Goal: Transaction & Acquisition: Purchase product/service

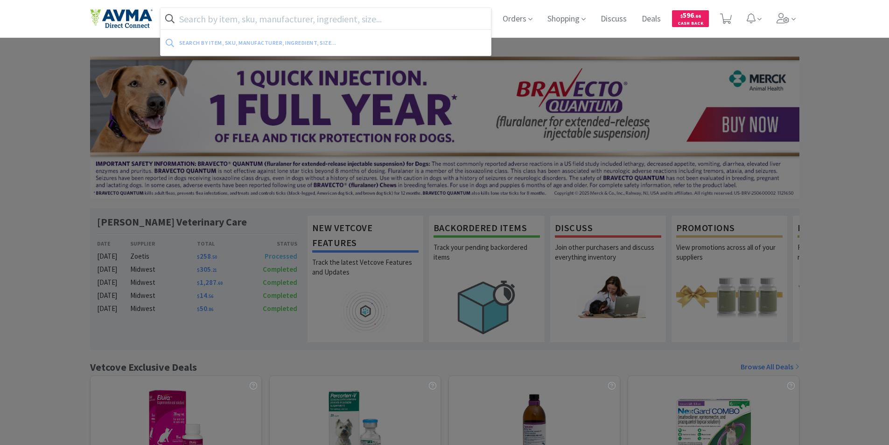
click at [218, 18] on input "text" at bounding box center [325, 18] width 331 height 21
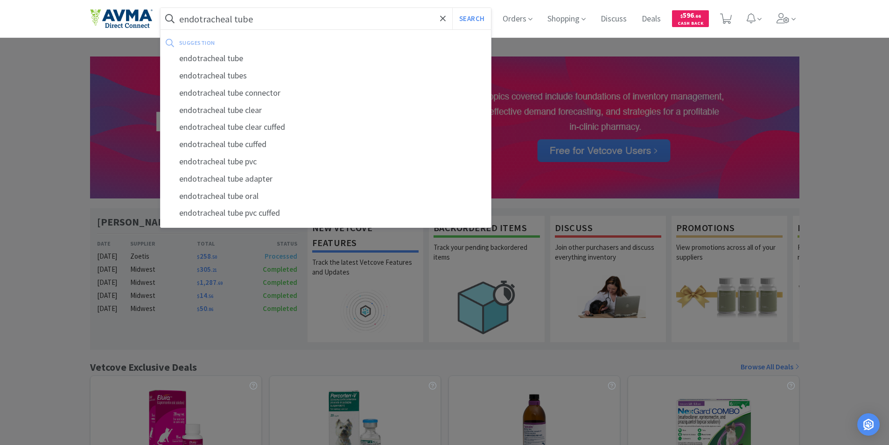
type input "endotracheal tube"
click at [452, 8] on button "Search" at bounding box center [471, 18] width 39 height 21
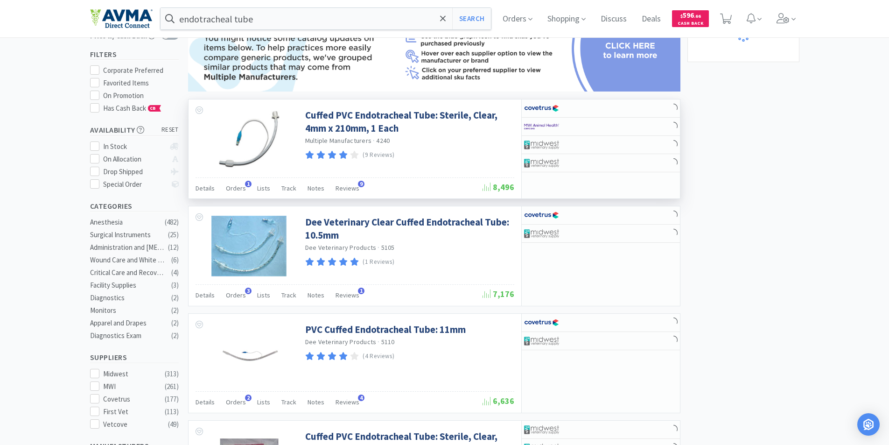
scroll to position [93, 0]
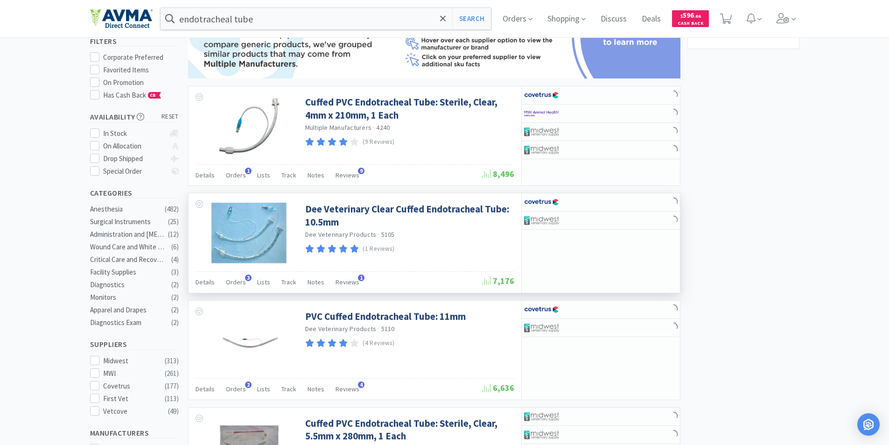
select select "10"
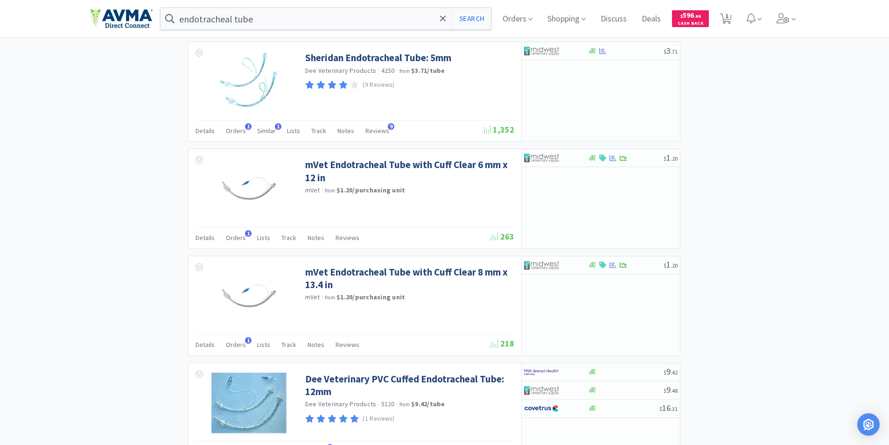
scroll to position [886, 0]
click at [544, 157] on img at bounding box center [541, 157] width 35 height 14
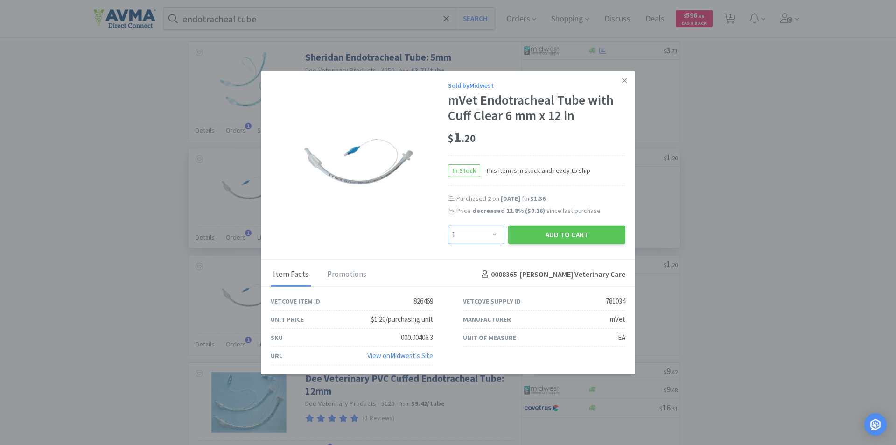
click at [496, 233] on select "Enter Quantity 1 2 3 4 5 6 7 8 9 10 11 12 13 14 15 16 17 18 19 20 Enter Quantity" at bounding box center [476, 234] width 56 height 19
select select "2"
click at [448, 225] on select "Enter Quantity 1 2 3 4 5 6 7 8 9 10 11 12 13 14 15 16 17 18 19 20 Enter Quantity" at bounding box center [476, 234] width 56 height 19
click at [560, 230] on button "Add to Cart" at bounding box center [566, 234] width 117 height 19
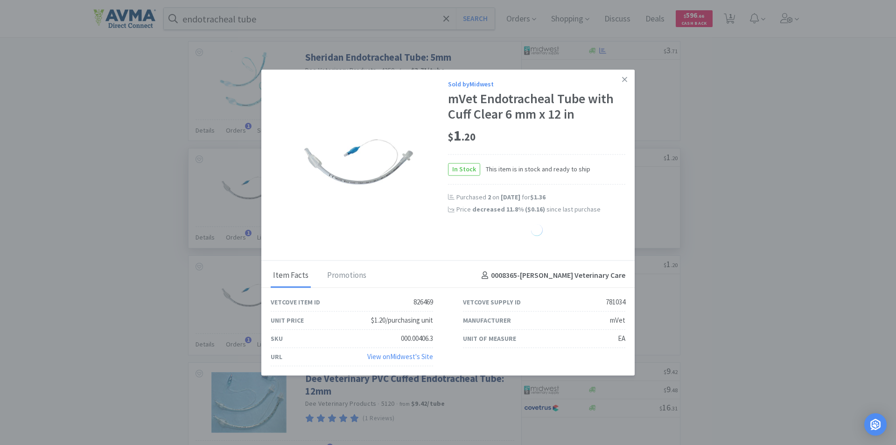
select select "2"
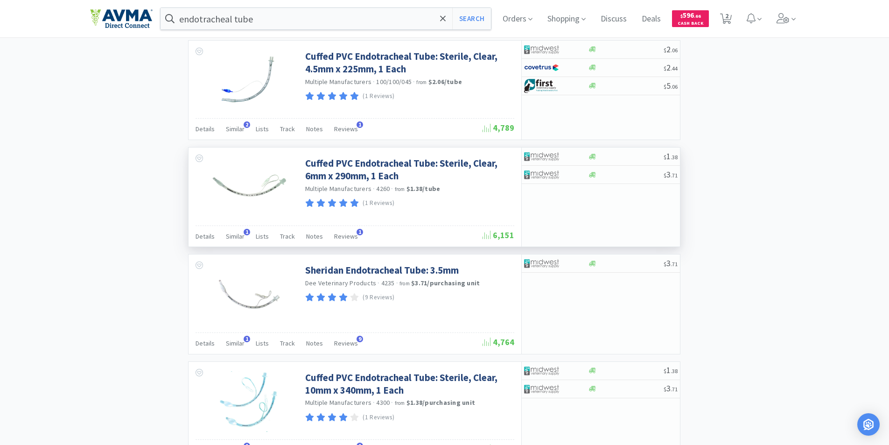
scroll to position [1400, 0]
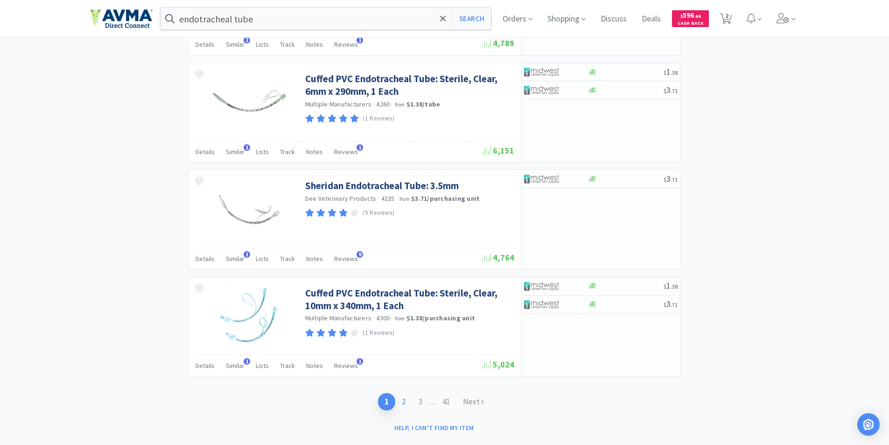
click at [403, 402] on link "2" at bounding box center [403, 401] width 17 height 17
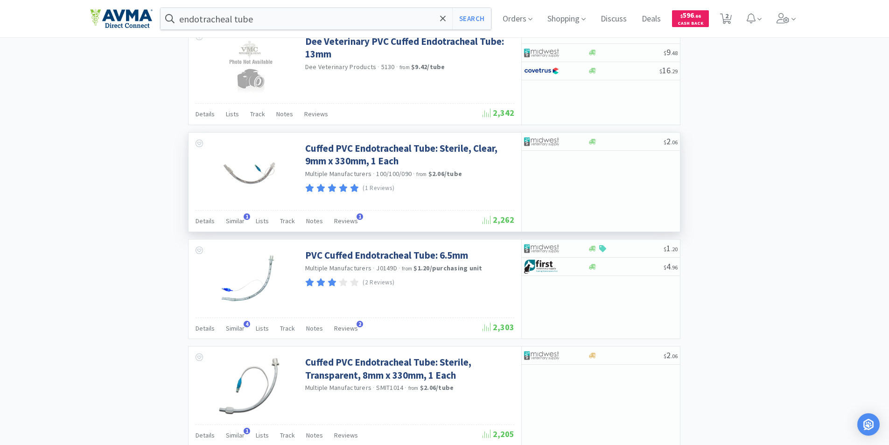
scroll to position [1322, 0]
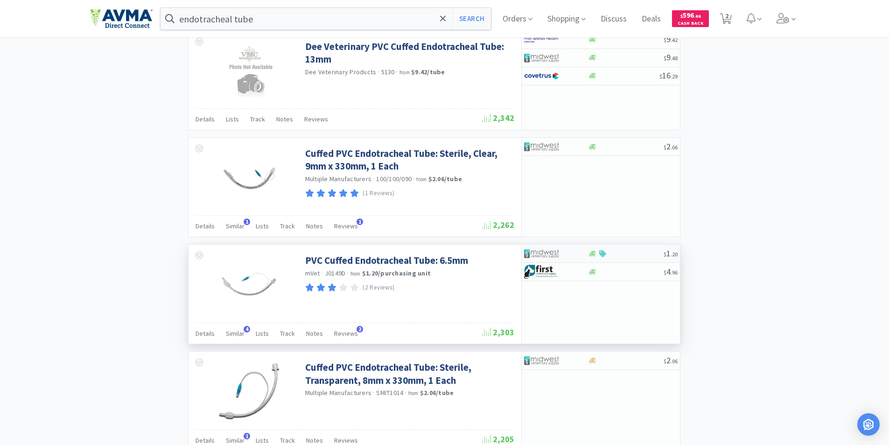
click at [543, 250] on img at bounding box center [541, 253] width 35 height 14
select select "1"
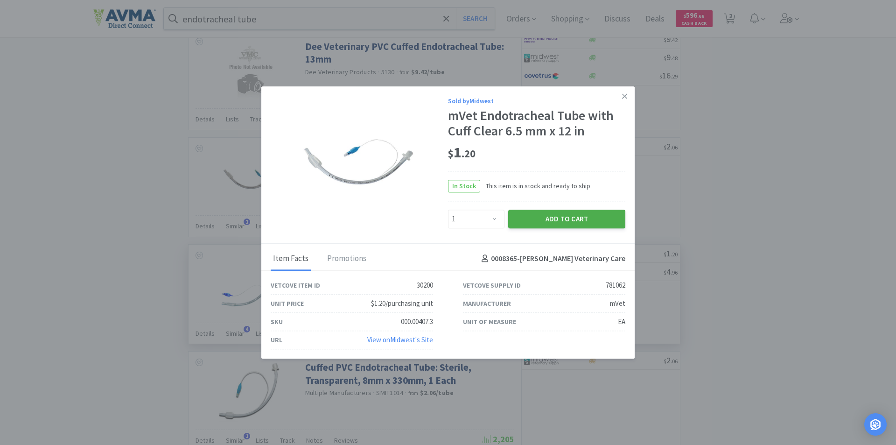
click at [552, 217] on button "Add to Cart" at bounding box center [566, 218] width 117 height 19
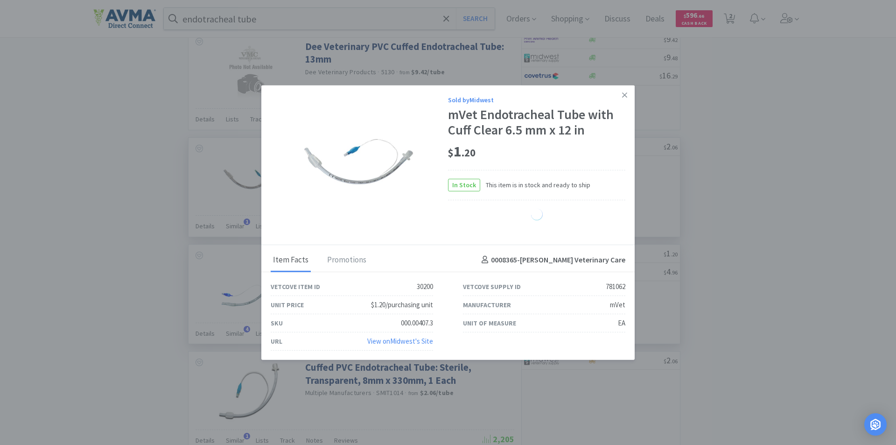
select select "1"
select select "2"
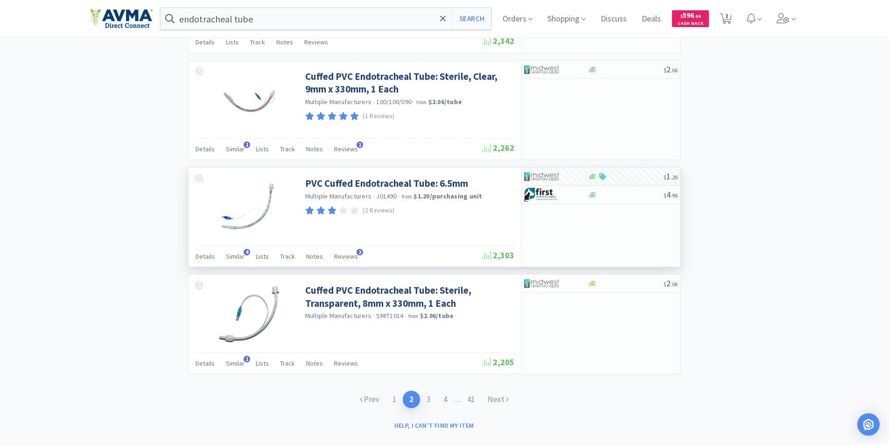
scroll to position [1415, 0]
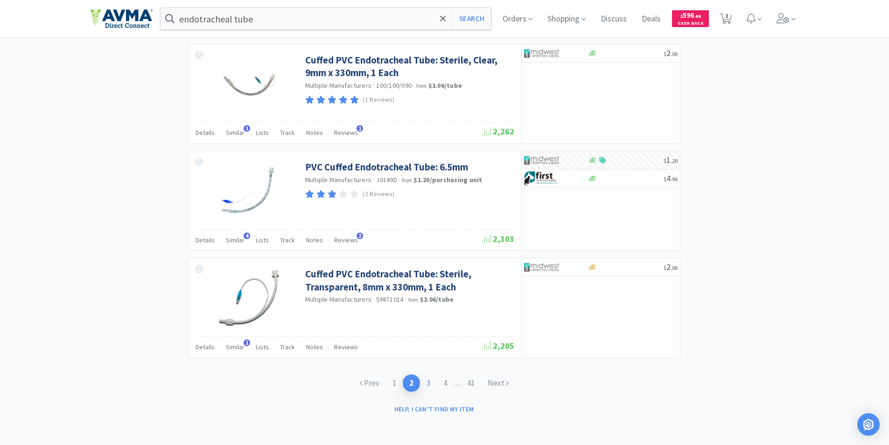
click at [427, 379] on link "3" at bounding box center [428, 382] width 17 height 17
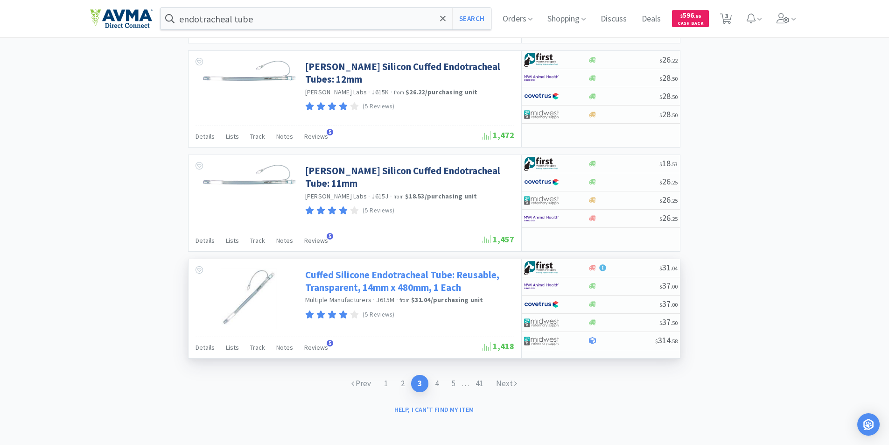
scroll to position [1409, 0]
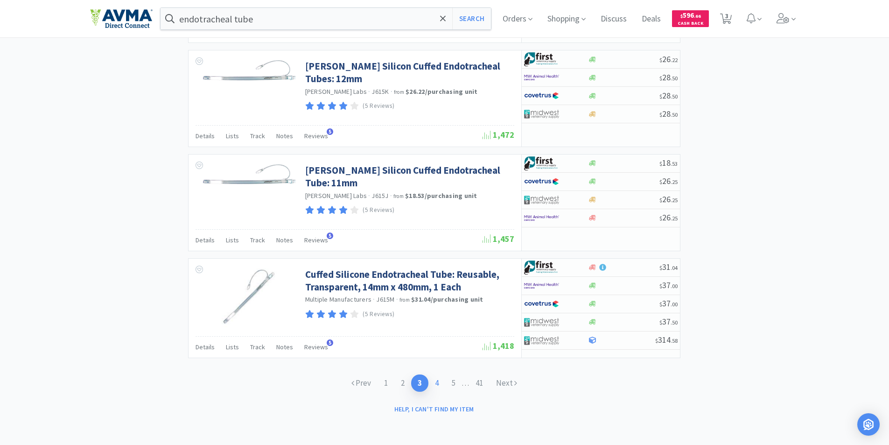
click at [433, 383] on link "4" at bounding box center [436, 382] width 17 height 17
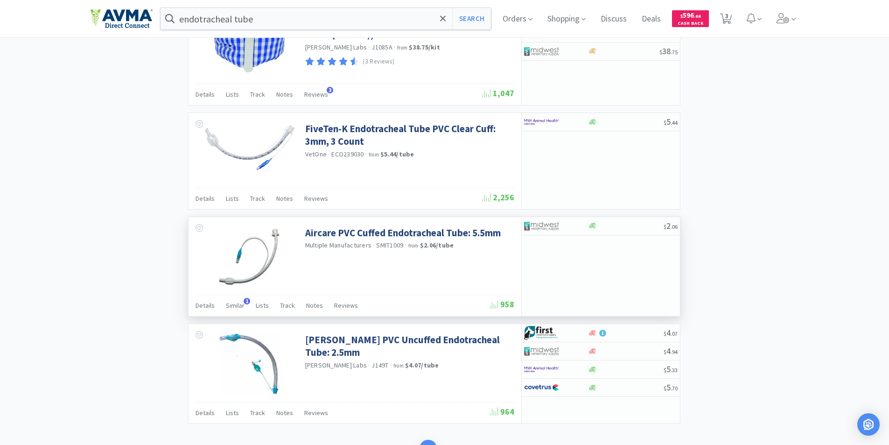
scroll to position [1302, 0]
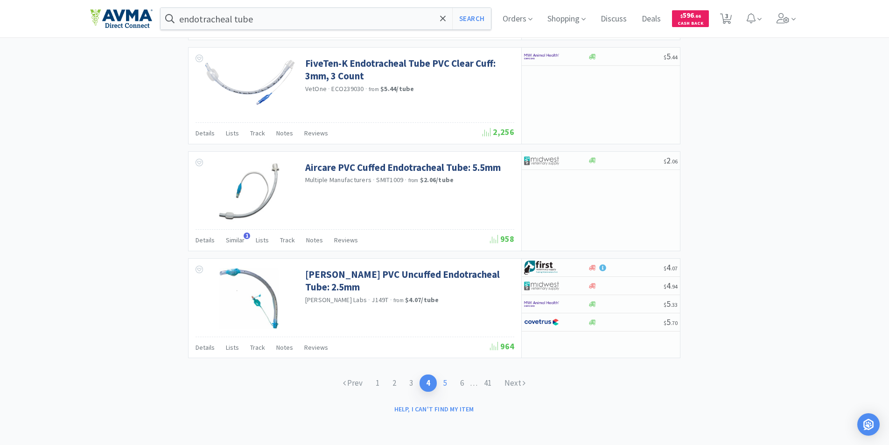
click at [444, 382] on link "5" at bounding box center [445, 382] width 17 height 17
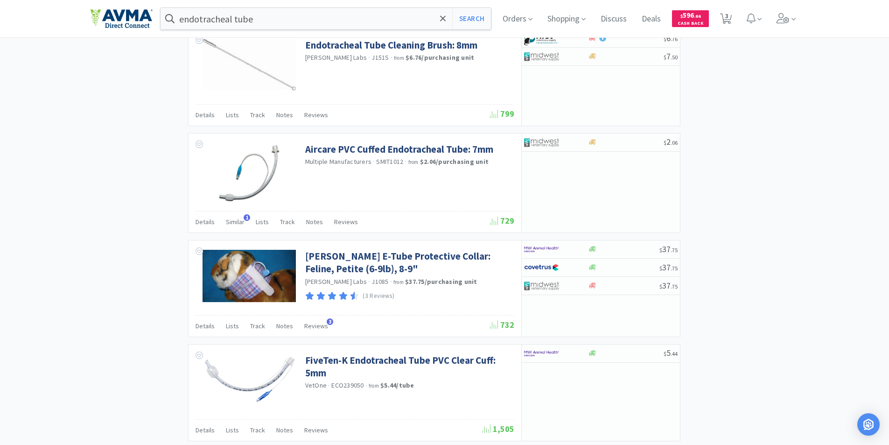
scroll to position [1296, 0]
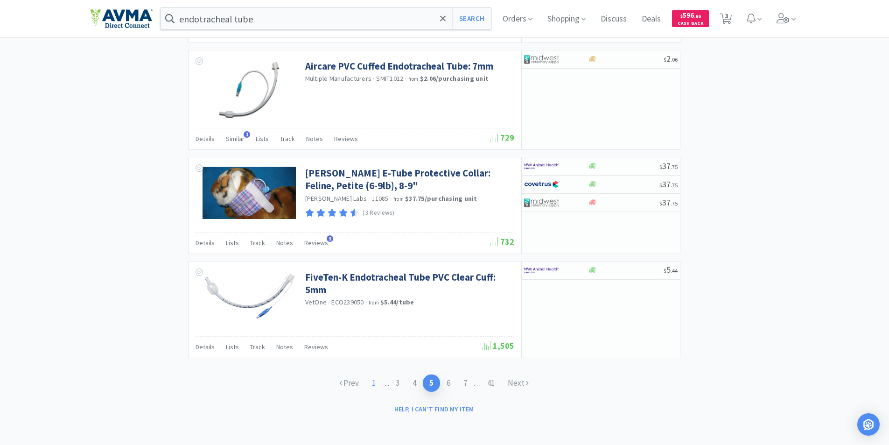
click at [371, 382] on link "1" at bounding box center [373, 382] width 17 height 17
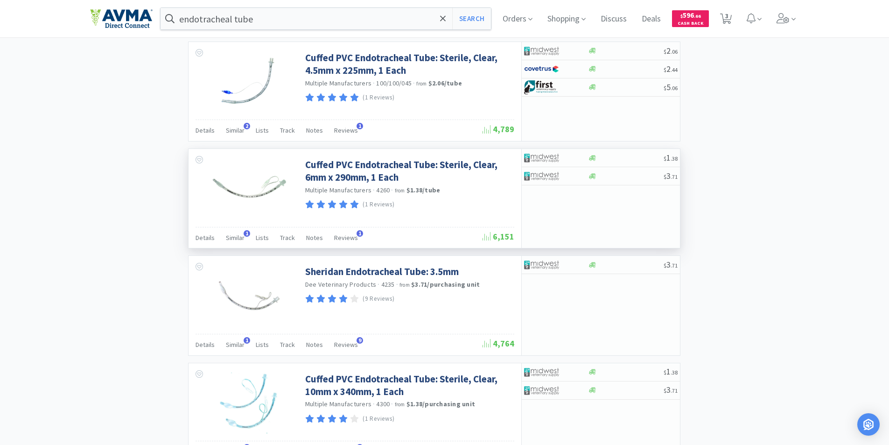
scroll to position [1400, 0]
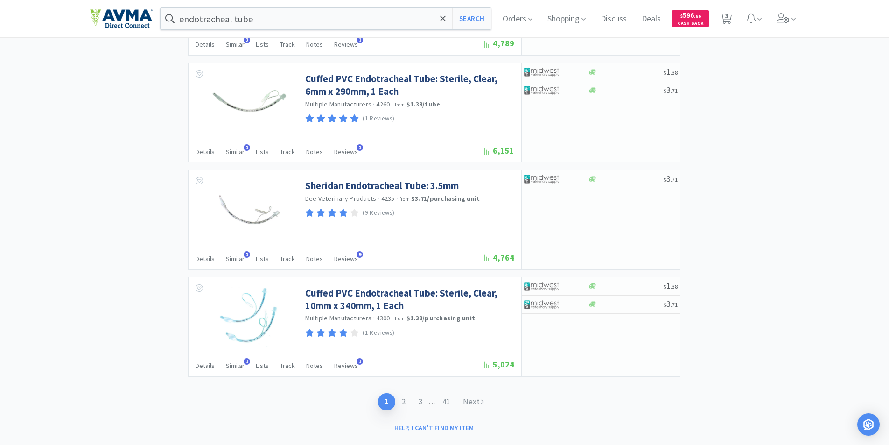
drag, startPoint x: 402, startPoint y: 400, endPoint x: 414, endPoint y: 384, distance: 20.3
click at [402, 400] on link "2" at bounding box center [403, 401] width 17 height 17
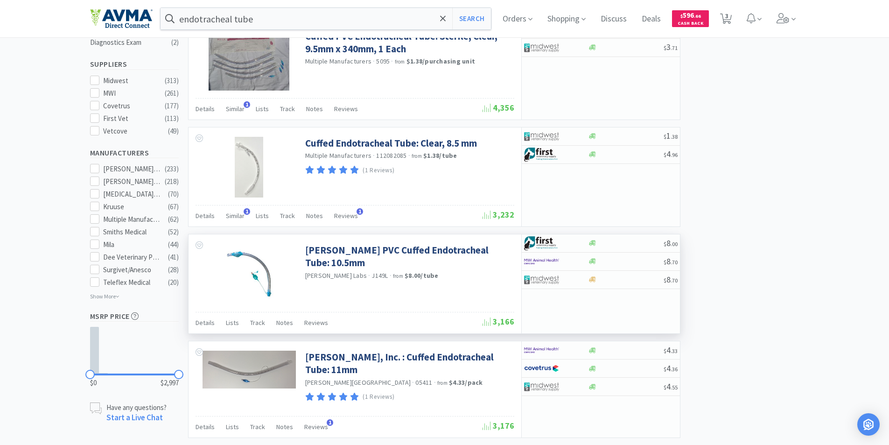
scroll to position [560, 0]
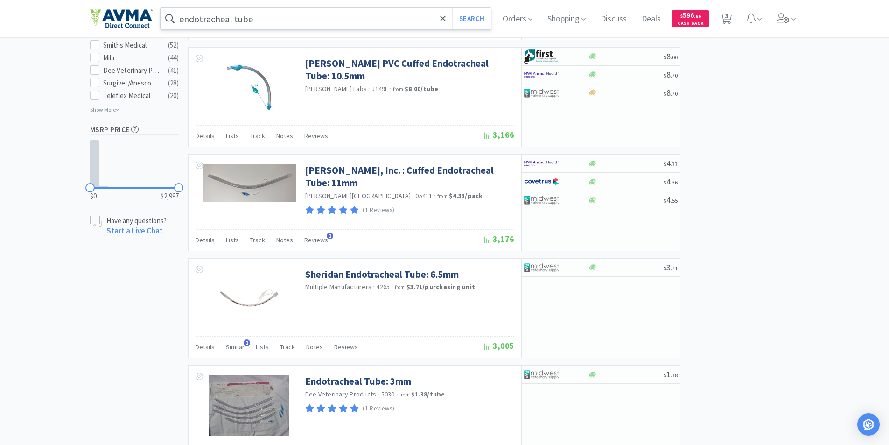
click at [184, 19] on input "endotracheal tube" at bounding box center [325, 18] width 331 height 21
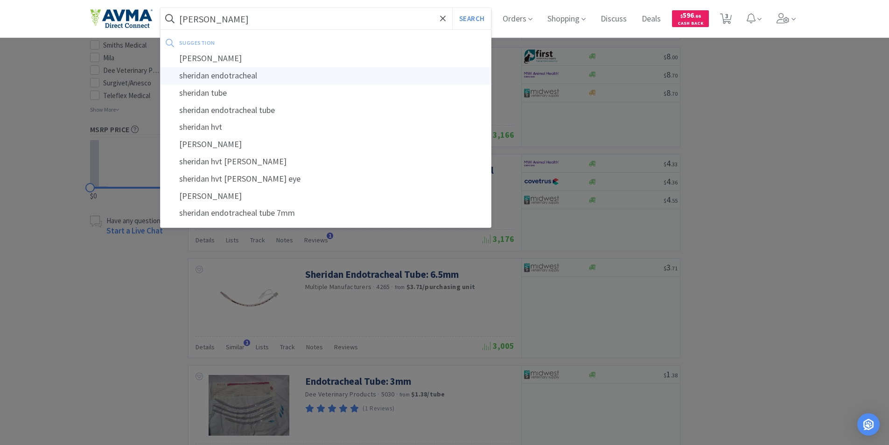
click at [235, 76] on div "sheridan endotracheal" at bounding box center [325, 75] width 331 height 17
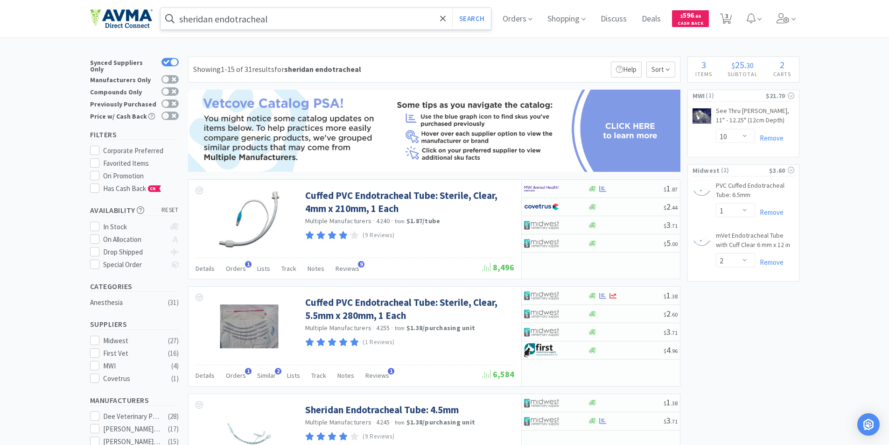
click at [283, 18] on input "sheridan endotracheal" at bounding box center [325, 18] width 331 height 21
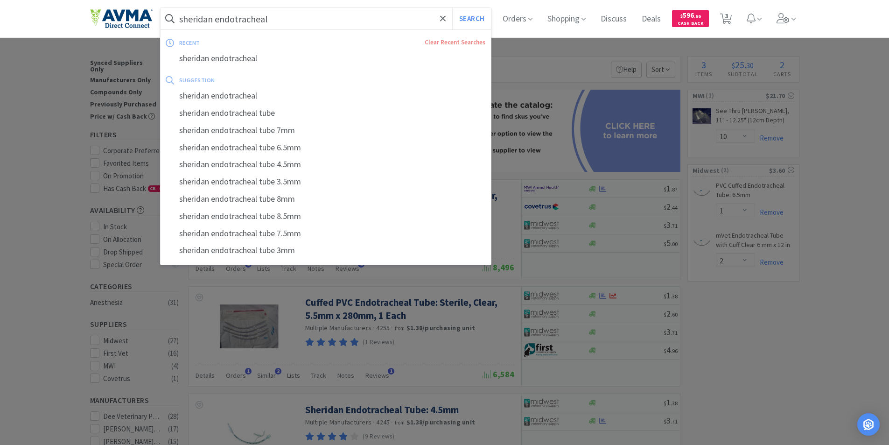
click at [300, 11] on input "sheridan endotracheal" at bounding box center [325, 18] width 331 height 21
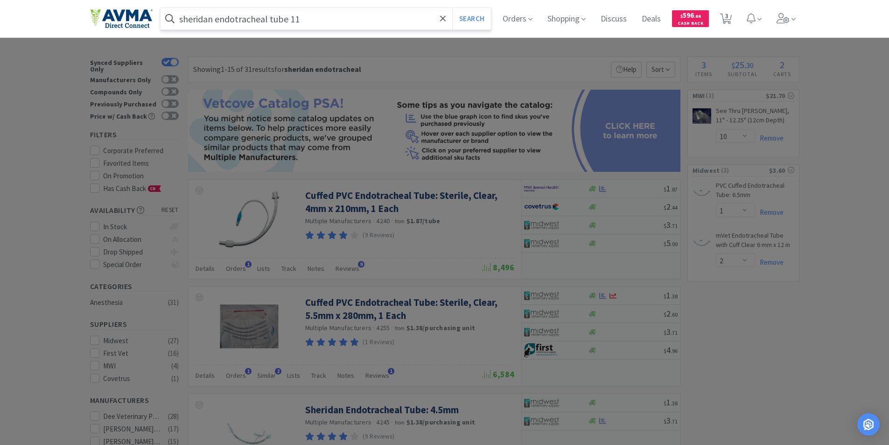
click at [452, 8] on button "Search" at bounding box center [471, 18] width 39 height 21
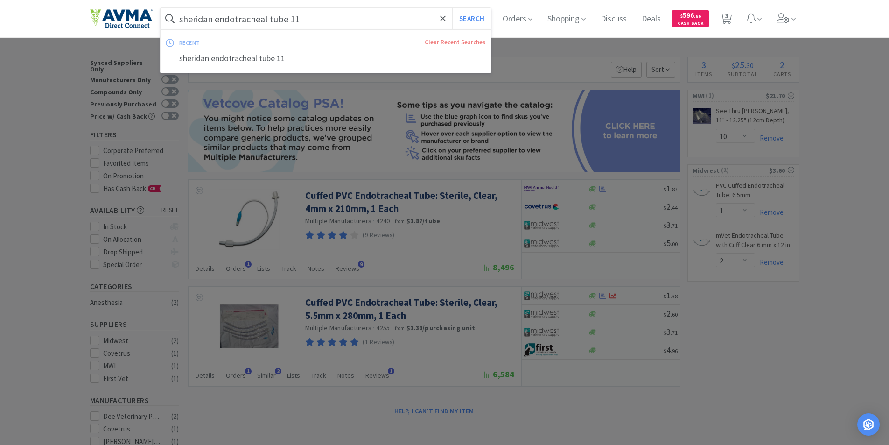
click at [325, 18] on input "sheridan endotracheal tube 11" at bounding box center [325, 18] width 331 height 21
click at [269, 19] on input "sheridan endotracheal tube 11" at bounding box center [325, 18] width 331 height 21
click at [312, 20] on input "sheridan endotracheal tube 11" at bounding box center [325, 18] width 331 height 21
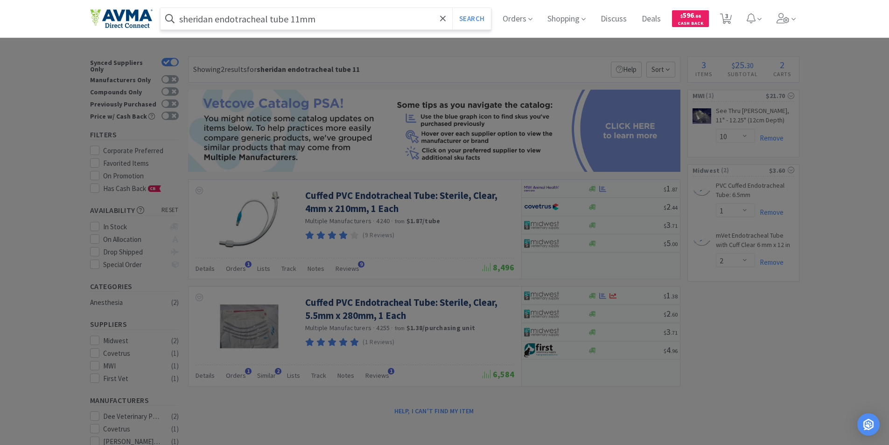
click at [452, 8] on button "Search" at bounding box center [471, 18] width 39 height 21
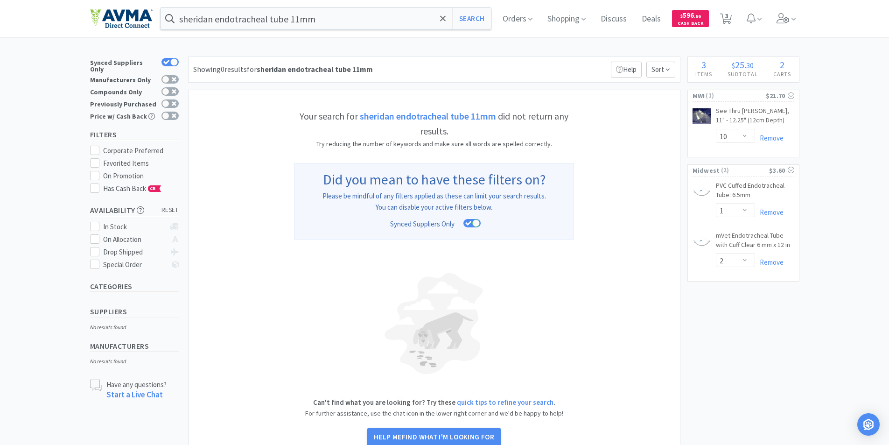
scroll to position [58, 0]
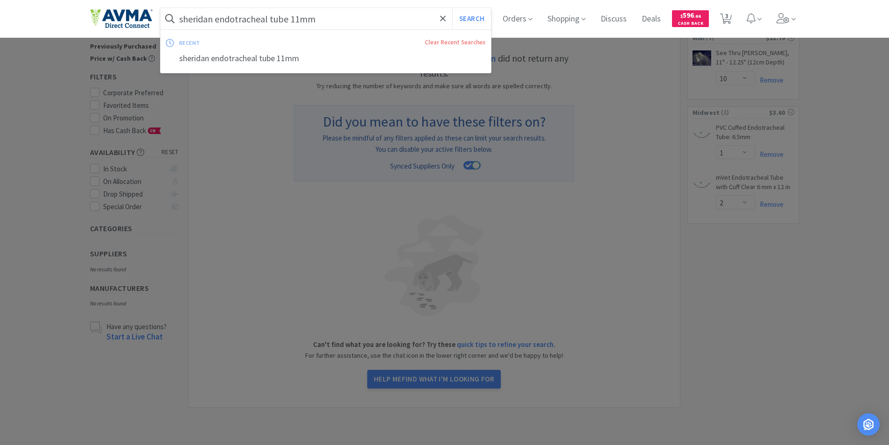
click at [219, 19] on input "sheridan endotracheal tube 11mm" at bounding box center [325, 18] width 331 height 21
drag, startPoint x: 216, startPoint y: 21, endPoint x: 171, endPoint y: 22, distance: 45.7
click at [171, 22] on form "sheridan endotracheal tube 11mm Search" at bounding box center [325, 18] width 331 height 21
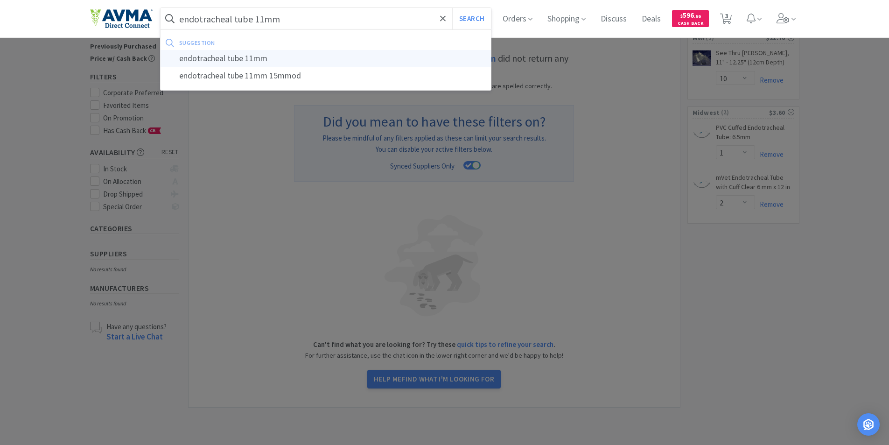
click at [258, 56] on div "endotracheal tube 11mm" at bounding box center [325, 58] width 331 height 17
type input "endotracheal tube 11mm"
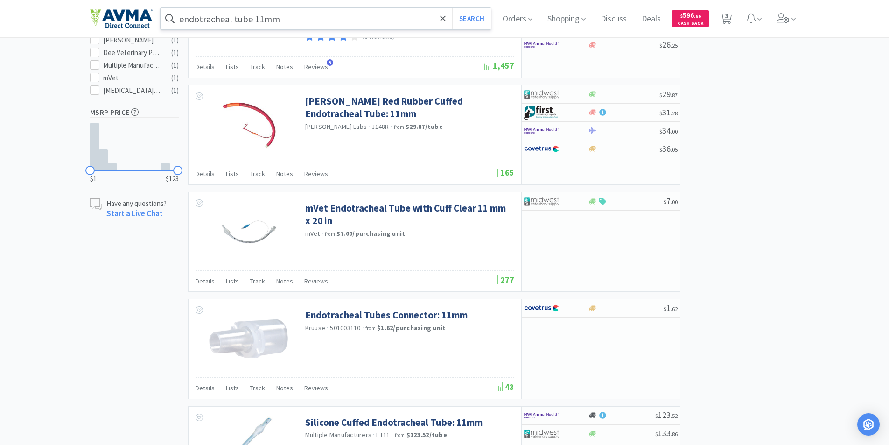
scroll to position [420, 0]
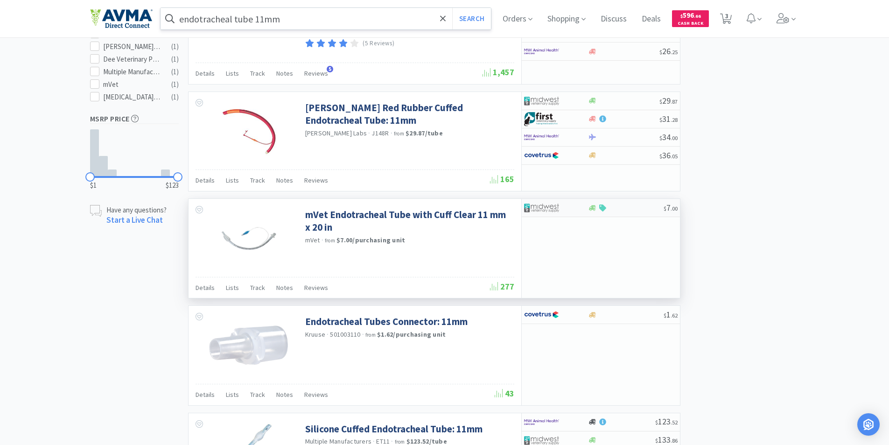
click at [543, 205] on img at bounding box center [541, 208] width 35 height 14
select select "1"
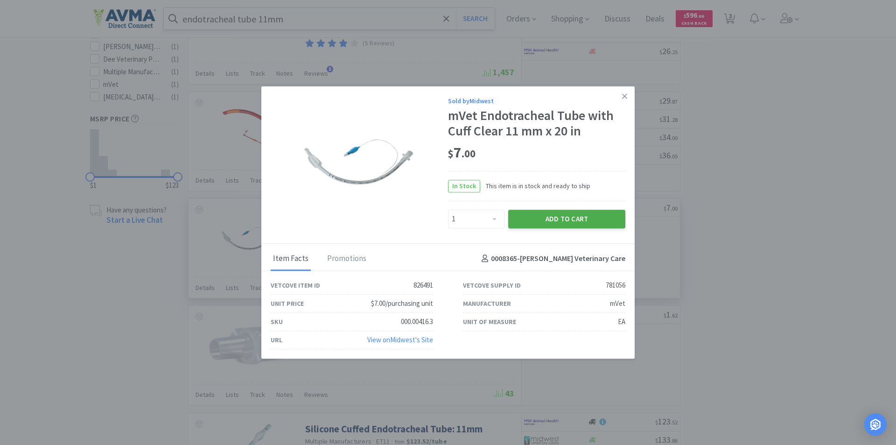
click at [547, 217] on button "Add to Cart" at bounding box center [566, 218] width 117 height 19
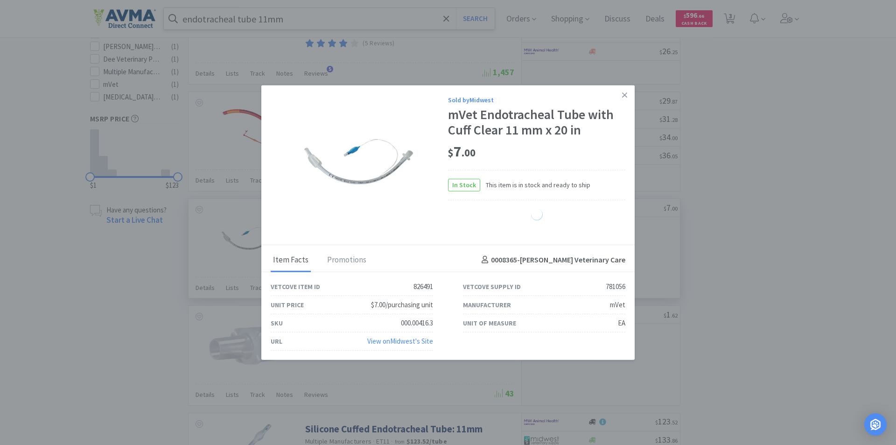
select select "1"
select select "2"
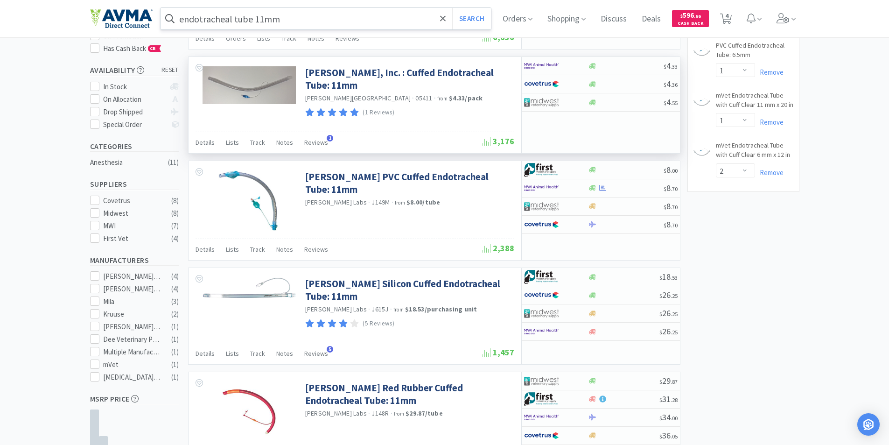
scroll to position [0, 0]
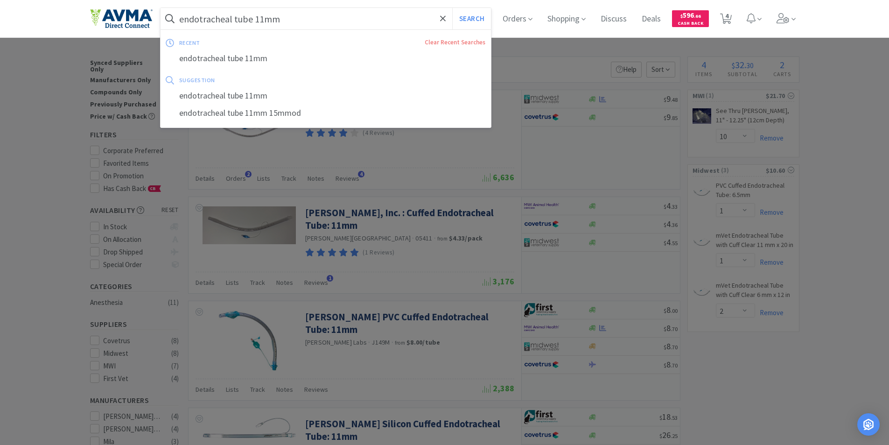
click at [287, 25] on input "endotracheal tube 11mm" at bounding box center [325, 18] width 331 height 21
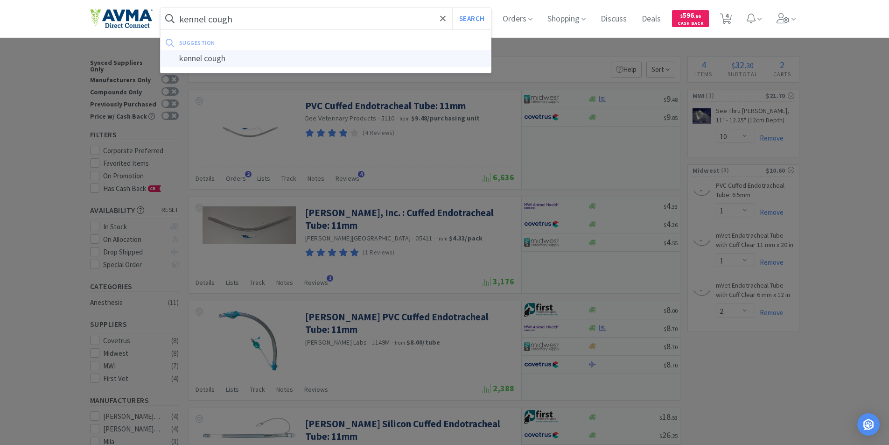
type input "kennel cough"
click at [205, 57] on div "kennel cough" at bounding box center [325, 58] width 331 height 17
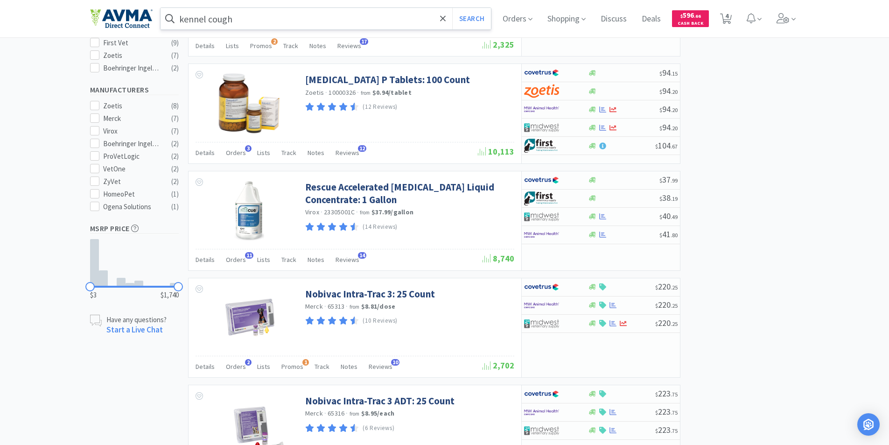
scroll to position [513, 0]
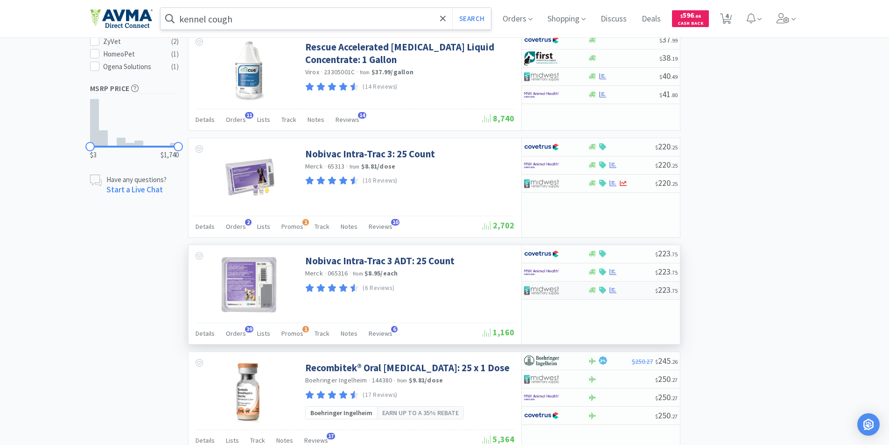
click at [545, 289] on img at bounding box center [541, 290] width 35 height 14
select select "1"
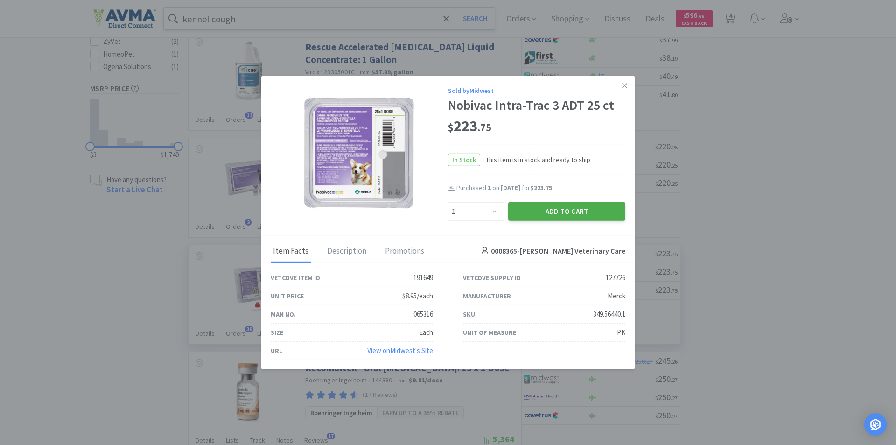
click at [551, 209] on button "Add to Cart" at bounding box center [566, 211] width 117 height 19
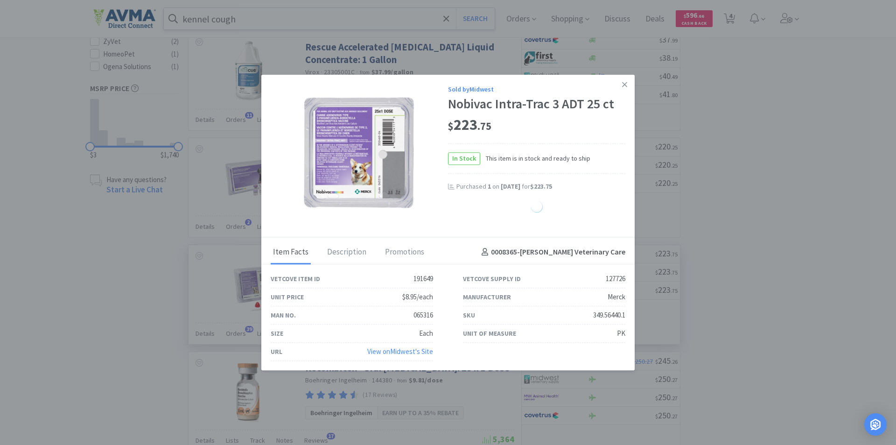
select select "1"
select select "2"
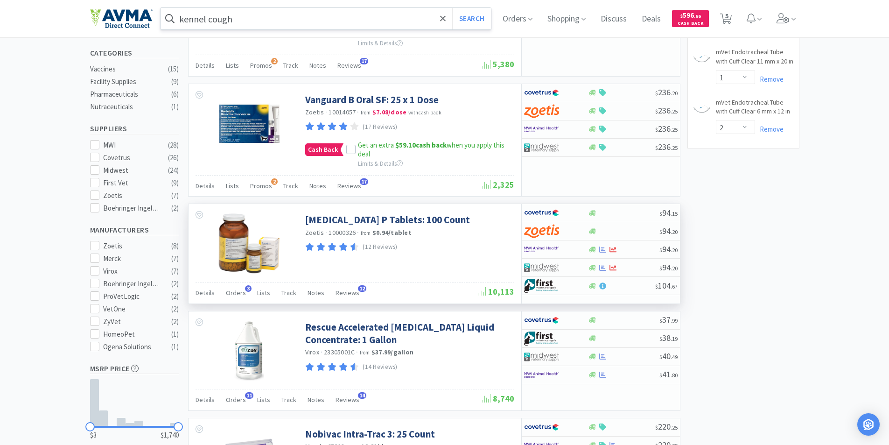
scroll to position [0, 0]
